Goal: Task Accomplishment & Management: Complete application form

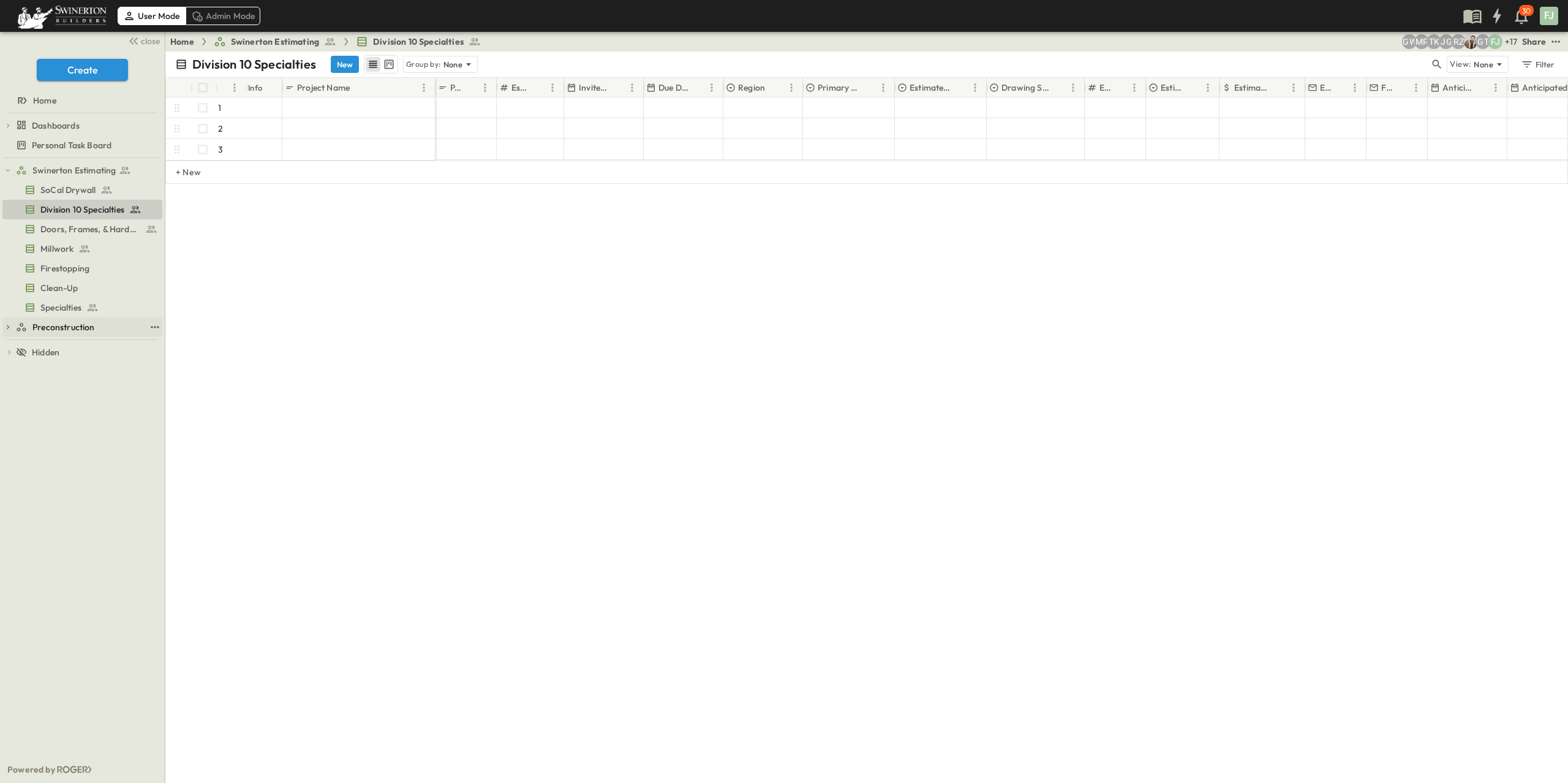
click at [39, 321] on span "Preconstruction" at bounding box center [63, 327] width 62 height 13
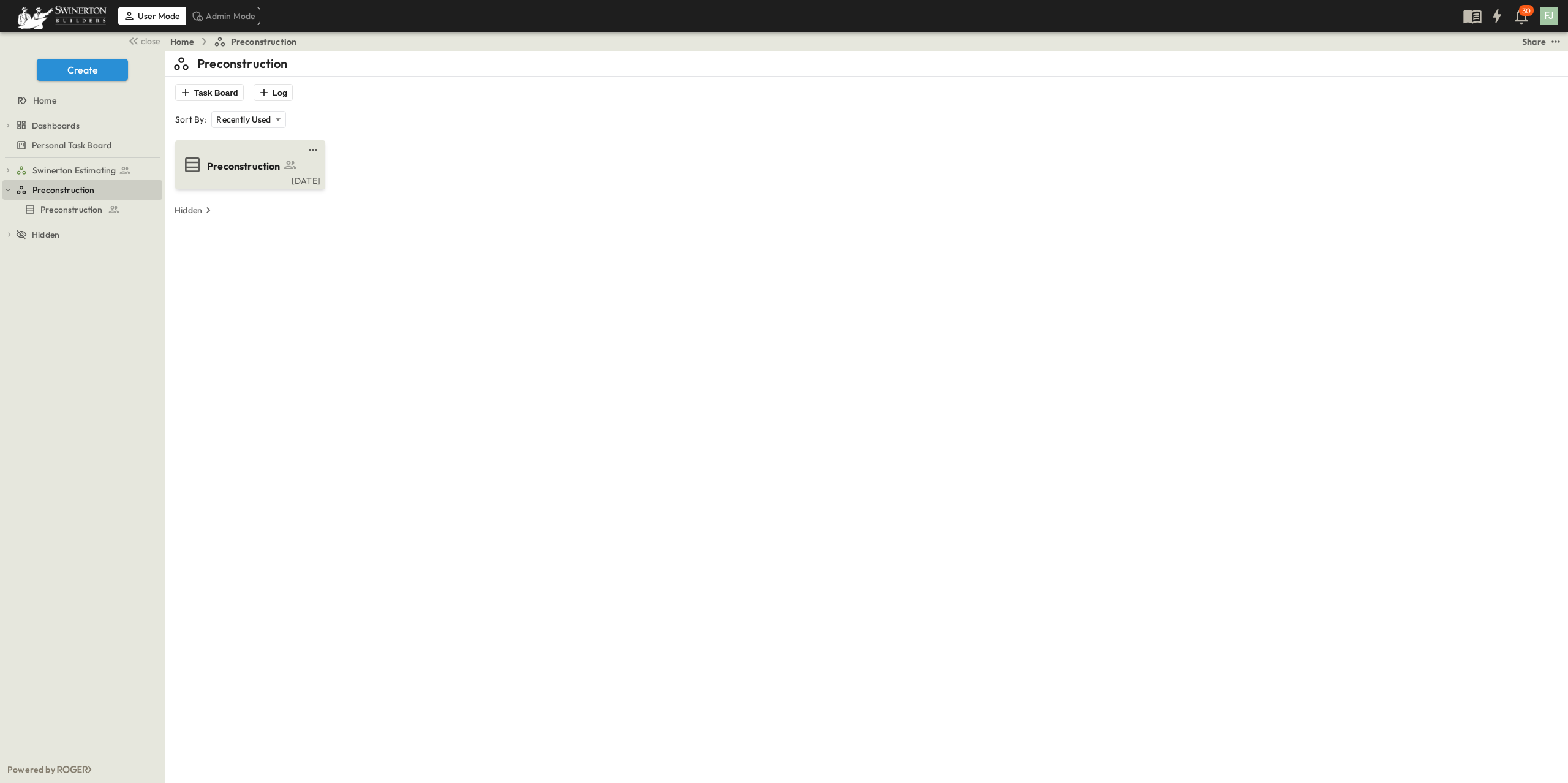
click at [222, 159] on span "Preconstruction" at bounding box center [243, 166] width 73 height 14
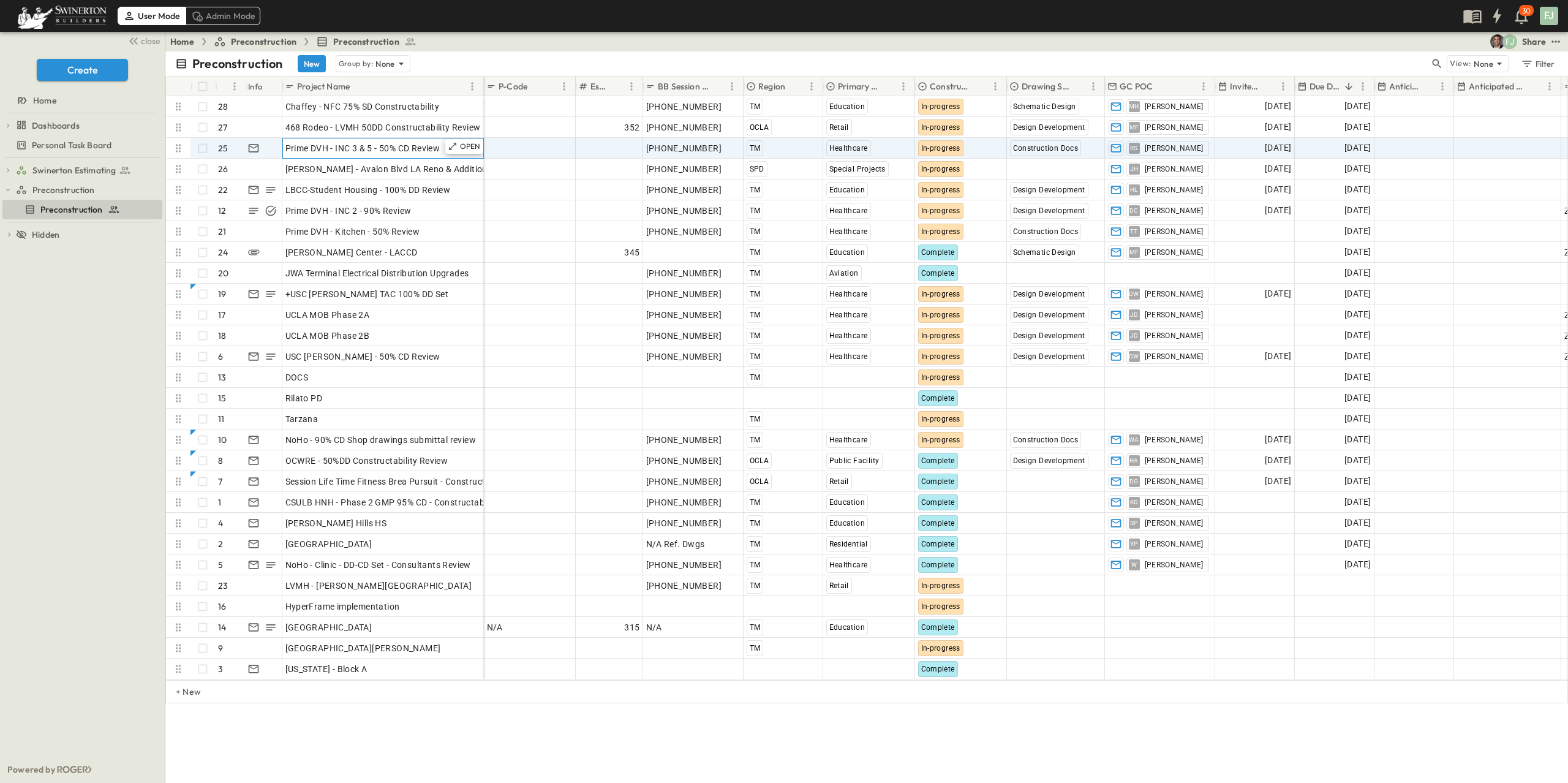
click at [344, 142] on span "Prime DVH - INC 3 & 5 - 50% CD Review" at bounding box center [363, 148] width 155 height 13
click at [978, 142] on div "In-progress" at bounding box center [961, 148] width 91 height 20
click at [479, 55] on div "Preconstruction New Group by: None" at bounding box center [802, 64] width 1254 height 17
click at [298, 57] on button "New" at bounding box center [312, 64] width 28 height 17
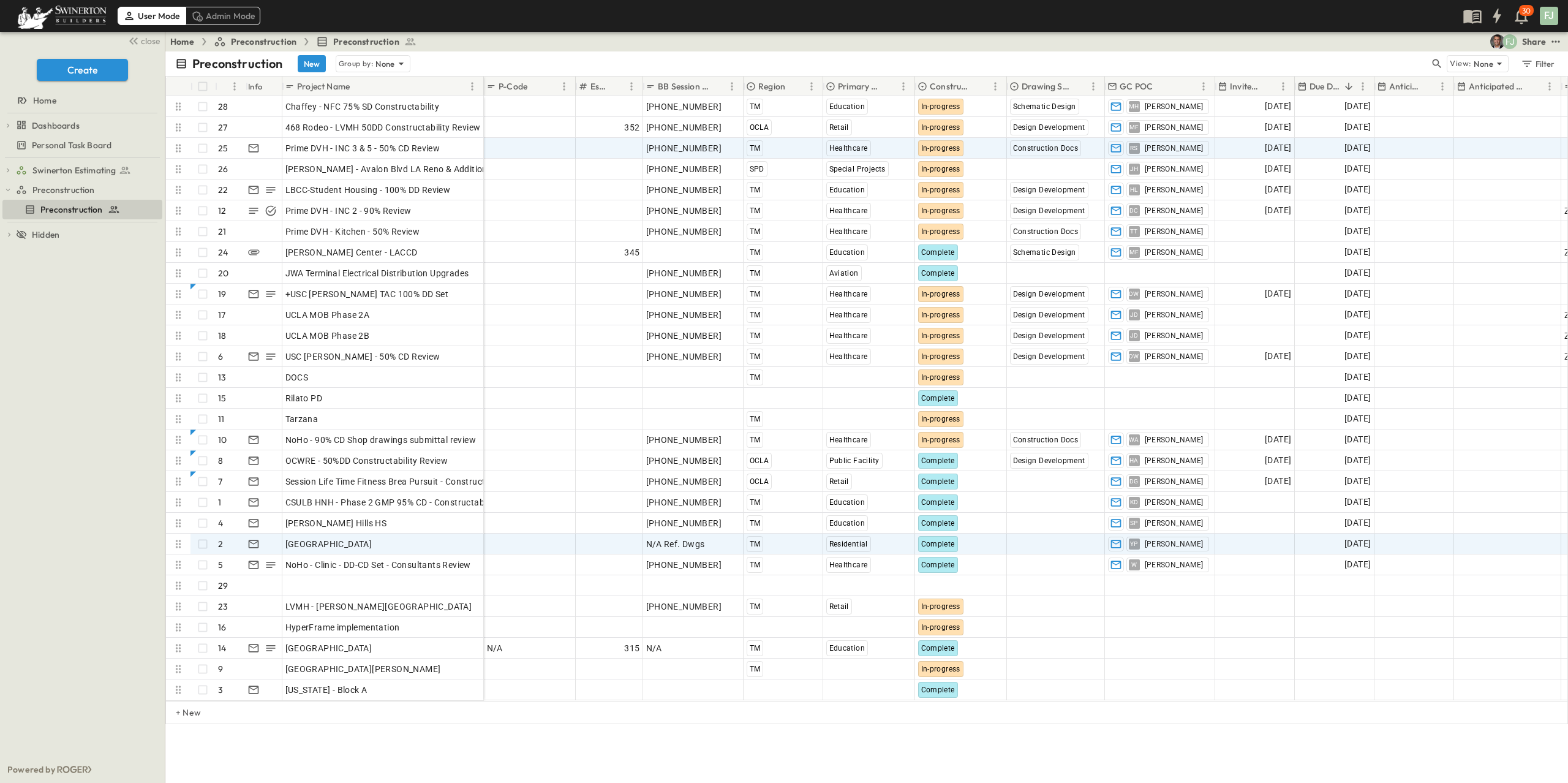
scroll to position [3, 0]
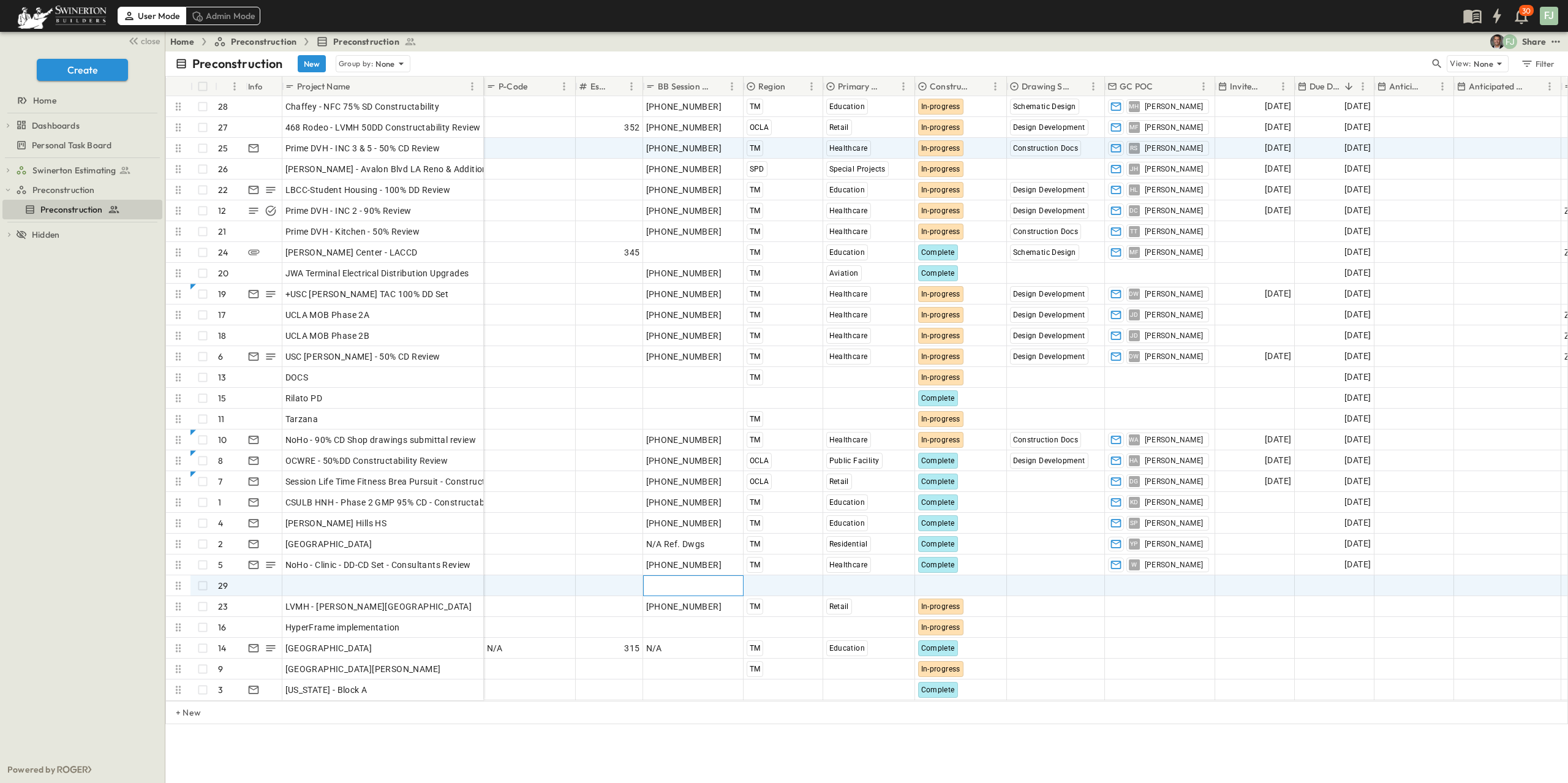
click at [687, 577] on div "Session ID" at bounding box center [693, 586] width 94 height 17
paste input "**********"
type input "**********"
click at [382, 577] on div "Add Name" at bounding box center [383, 586] width 196 height 17
click at [344, 578] on input "text" at bounding box center [383, 585] width 200 height 15
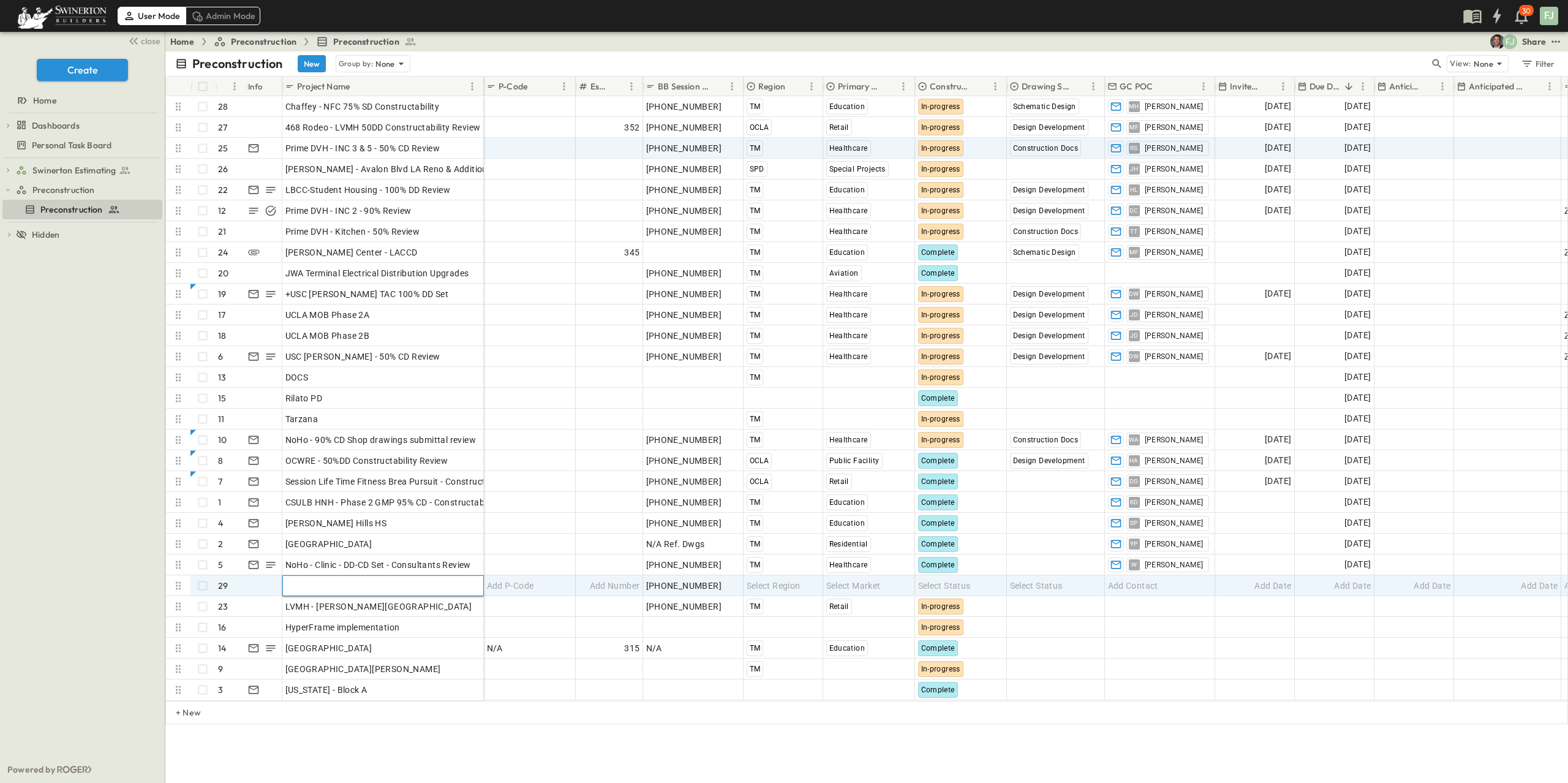
paste input "**********"
type input "**********"
click at [772, 580] on span "Select Region" at bounding box center [773, 586] width 54 height 13
click at [789, 555] on div "TM" at bounding box center [785, 553] width 78 height 15
click at [957, 576] on div "Select Status" at bounding box center [961, 586] width 91 height 20
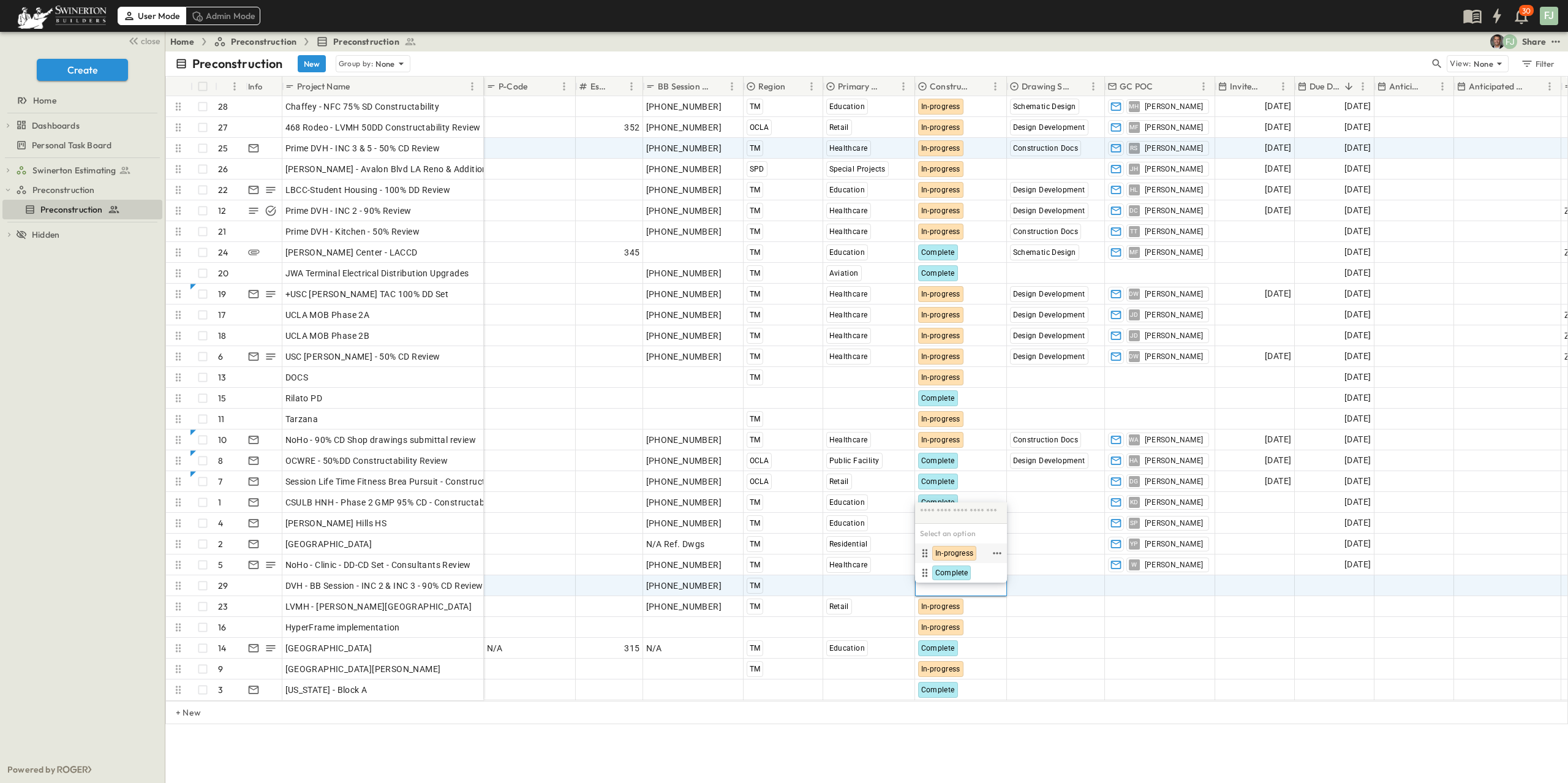
click at [973, 556] on div "In-progress" at bounding box center [953, 553] width 72 height 15
click at [1321, 576] on div "Add Date" at bounding box center [1335, 586] width 78 height 20
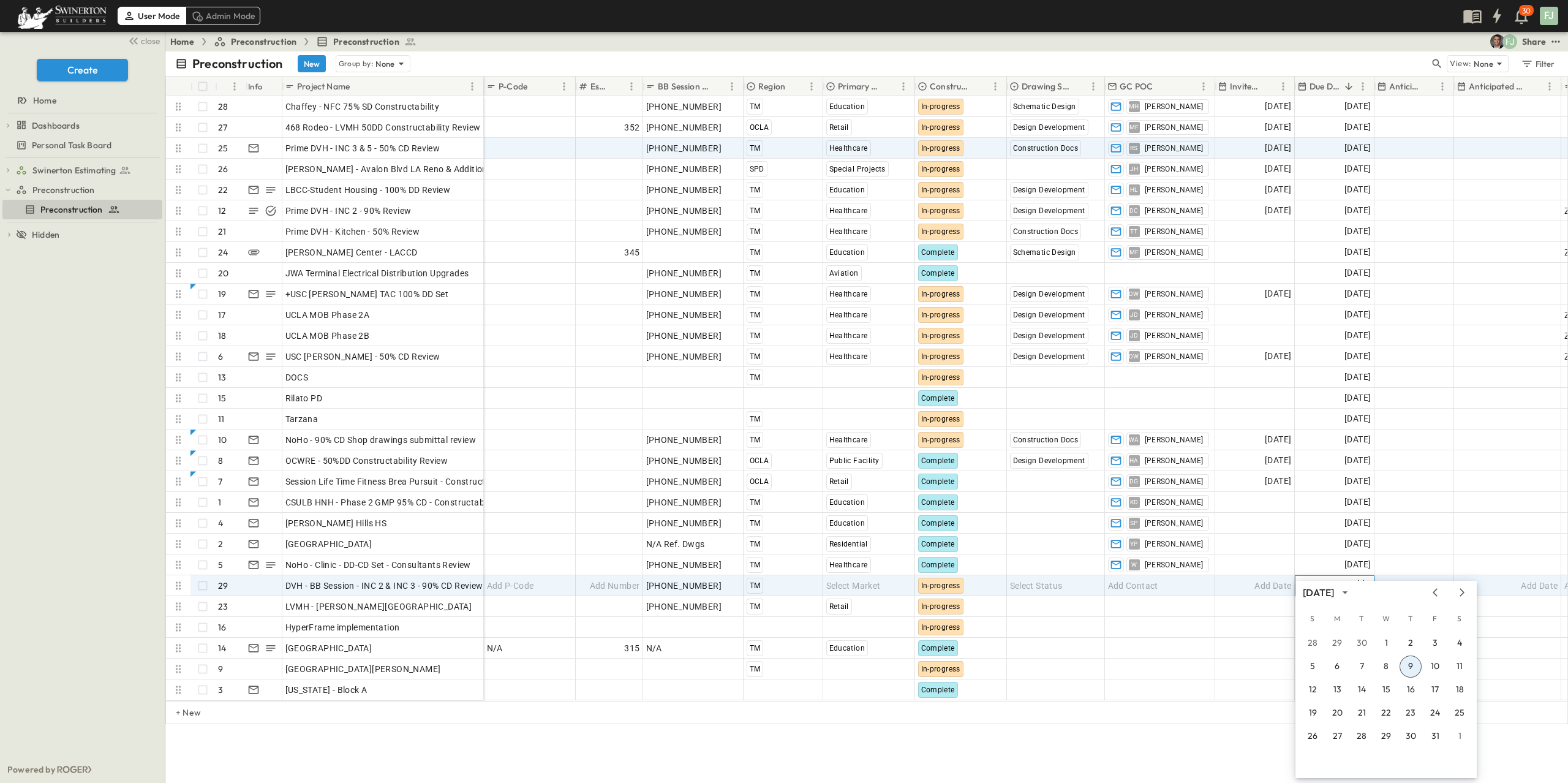
click at [1410, 668] on button "9" at bounding box center [1411, 667] width 22 height 22
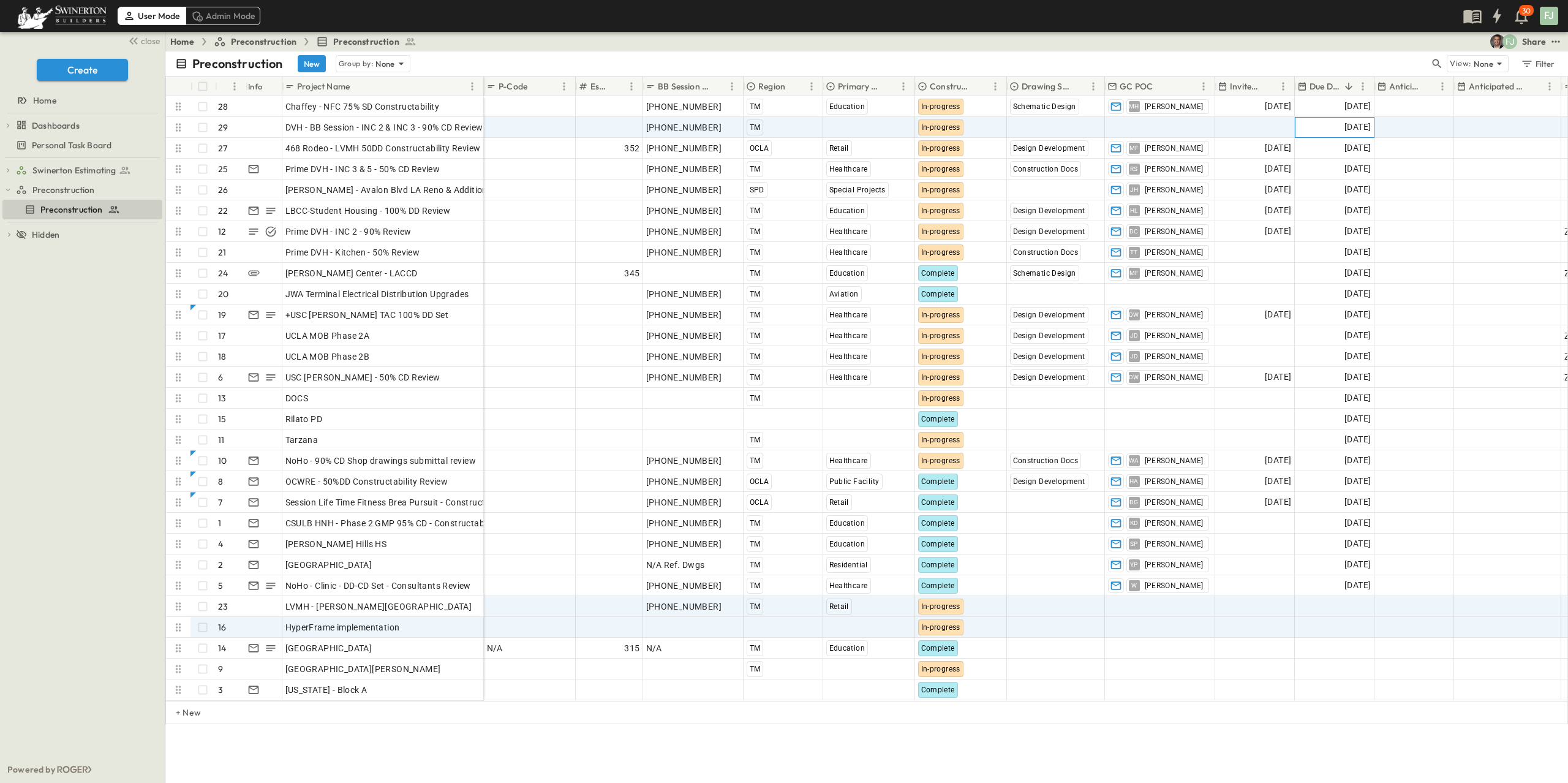
scroll to position [0, 0]
